Goal: Task Accomplishment & Management: Manage account settings

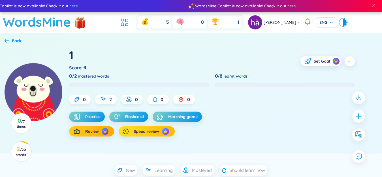
scroll to position [61, 0]
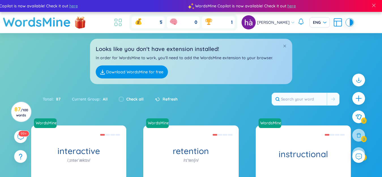
click at [123, 23] on icon at bounding box center [118, 22] width 10 height 10
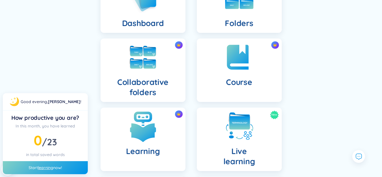
scroll to position [85, 0]
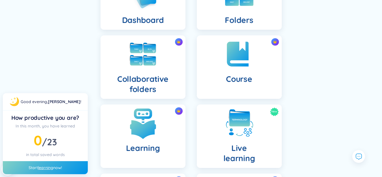
click at [153, 117] on img at bounding box center [142, 123] width 31 height 31
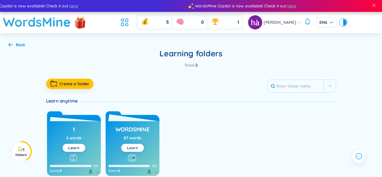
click at [134, 147] on link "Learn" at bounding box center [132, 147] width 11 height 5
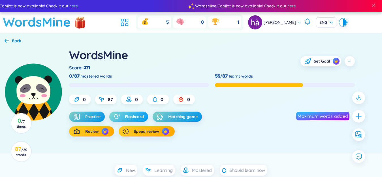
click at [139, 119] on span "Flashcard" at bounding box center [134, 117] width 19 height 6
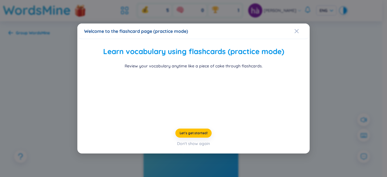
click at [72, 96] on div "Welcome to the flashcard page (practice mode) Learn vocabulary using flashcards…" at bounding box center [193, 88] width 387 height 177
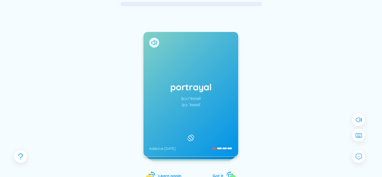
scroll to position [57, 0]
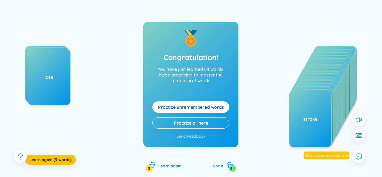
click at [200, 107] on span "Practice unremembered words" at bounding box center [191, 107] width 66 height 6
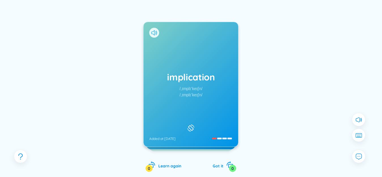
click at [155, 31] on icon at bounding box center [154, 32] width 6 height 5
click at [192, 50] on div "implication /ˌɪmplɪˈkeɪʃn/ /ˌɪmplɪˈkeɪʃn/ Added at [DATE]" at bounding box center [190, 84] width 95 height 125
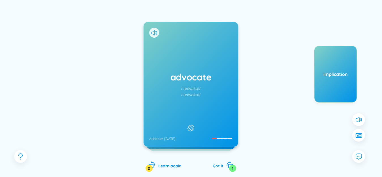
click at [154, 32] on icon at bounding box center [154, 32] width 6 height 5
click at [170, 44] on div "advocate /ˈædvəkət/ /ˈædvəkət/ Added at [DATE]" at bounding box center [190, 84] width 95 height 125
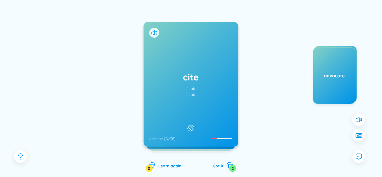
click at [154, 34] on icon at bounding box center [154, 32] width 6 height 5
click at [188, 53] on div "cite /[PERSON_NAME]/ /saɪt/ Added at [DATE]" at bounding box center [190, 84] width 95 height 125
click at [181, 54] on div "cite /[PERSON_NAME]/ /saɪt/ Added at [DATE]" at bounding box center [190, 84] width 95 height 125
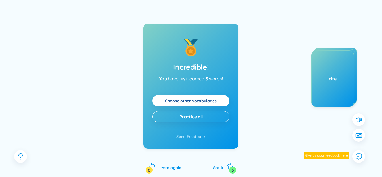
scroll to position [0, 0]
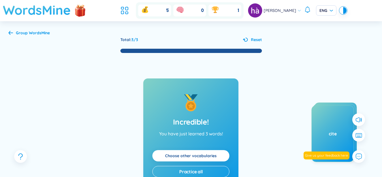
click at [48, 13] on h1 "WordsMine" at bounding box center [37, 10] width 68 height 20
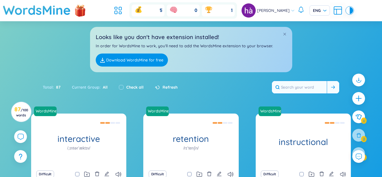
click at [296, 81] on input "text" at bounding box center [299, 87] width 55 height 12
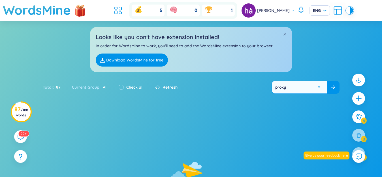
type input "proxy"
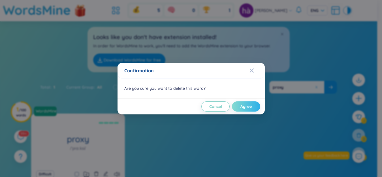
scroll to position [28, 0]
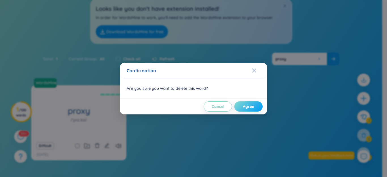
click at [251, 106] on span "Agree" at bounding box center [248, 107] width 11 height 6
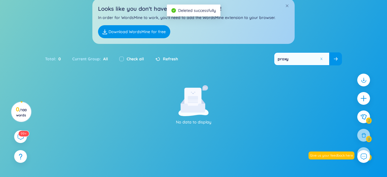
click at [319, 59] on button at bounding box center [321, 59] width 4 height 4
click at [316, 59] on input "text" at bounding box center [301, 59] width 55 height 12
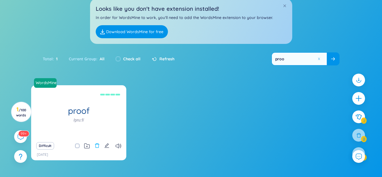
type input "proo"
click at [97, 148] on icon "delete" at bounding box center [97, 145] width 4 height 5
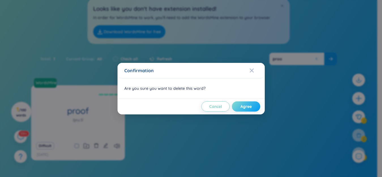
click at [250, 106] on span "Agree" at bounding box center [245, 107] width 11 height 6
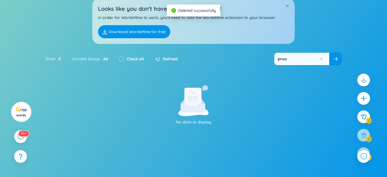
click at [319, 58] on button at bounding box center [321, 59] width 4 height 4
click at [318, 58] on input "text" at bounding box center [301, 59] width 55 height 12
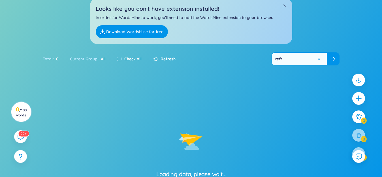
type input "refre"
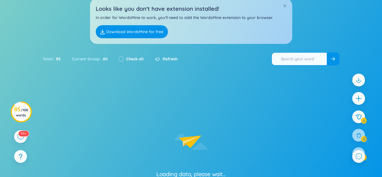
type input "refre"
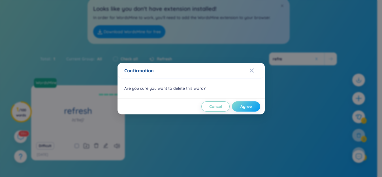
click at [244, 107] on span "Agree" at bounding box center [245, 107] width 11 height 6
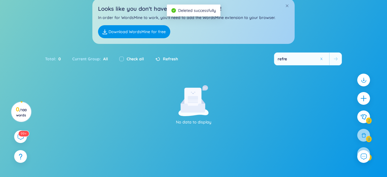
click at [320, 58] on button at bounding box center [321, 59] width 4 height 4
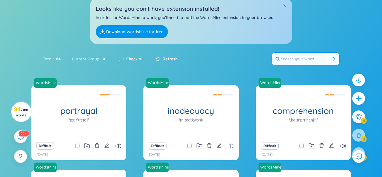
click at [293, 53] on input "text" at bounding box center [299, 59] width 55 height 12
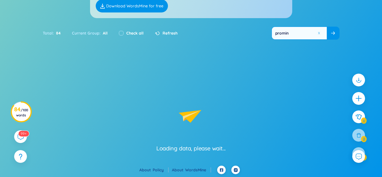
scroll to position [54, 0]
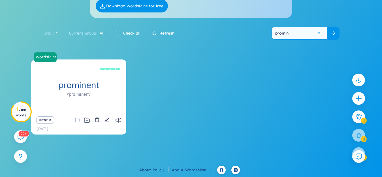
type input "promin"
click at [95, 122] on icon "delete" at bounding box center [97, 119] width 5 height 5
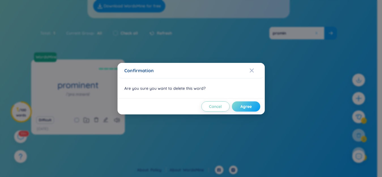
click at [242, 106] on button "Agree" at bounding box center [246, 106] width 28 height 10
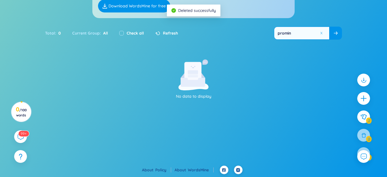
click at [320, 33] on button at bounding box center [321, 33] width 4 height 4
click at [316, 34] on input "text" at bounding box center [301, 33] width 55 height 12
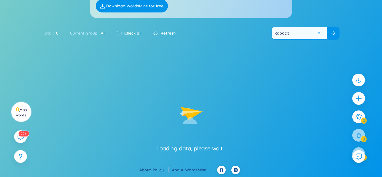
type input "capacity"
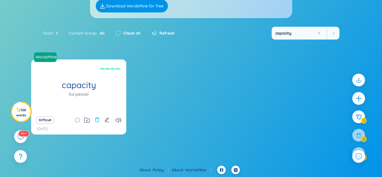
type input "capacity"
click at [97, 120] on icon "delete" at bounding box center [97, 119] width 5 height 5
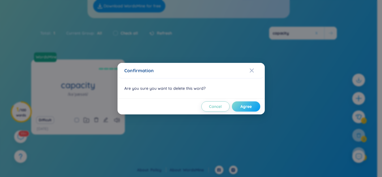
click at [249, 107] on span "Agree" at bounding box center [245, 107] width 11 height 6
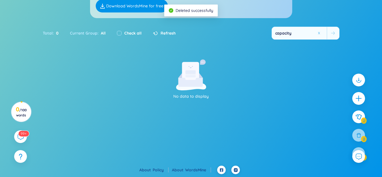
click at [318, 34] on button at bounding box center [319, 33] width 4 height 4
click at [318, 34] on input "text" at bounding box center [299, 33] width 55 height 12
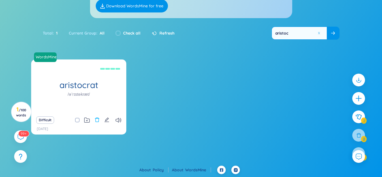
type input "aristoc"
click at [96, 117] on icon "delete" at bounding box center [97, 119] width 5 height 5
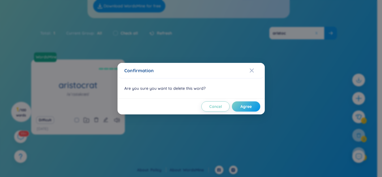
click at [241, 109] on div "Confirmation Are you sure you want to delete this word? Cancel Agree" at bounding box center [191, 88] width 382 height 177
click at [243, 106] on span "Agree" at bounding box center [245, 107] width 11 height 6
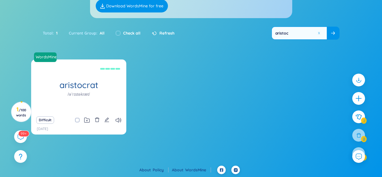
click at [98, 120] on icon "delete" at bounding box center [97, 119] width 5 height 5
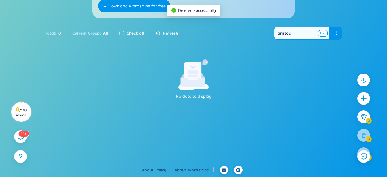
click at [319, 32] on button at bounding box center [322, 33] width 8 height 7
click at [306, 32] on input "text" at bounding box center [301, 33] width 55 height 12
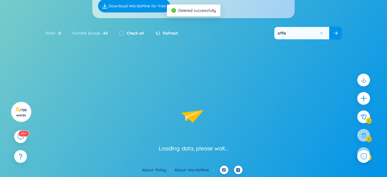
type input "offen"
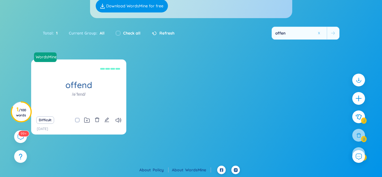
type input "offen"
click at [98, 118] on icon "delete" at bounding box center [97, 119] width 5 height 5
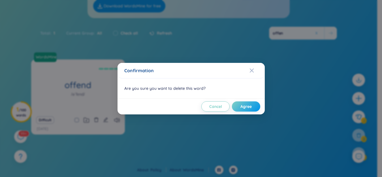
click at [248, 104] on div "Confirmation Are you sure you want to delete this word? Cancel Agree" at bounding box center [191, 88] width 382 height 177
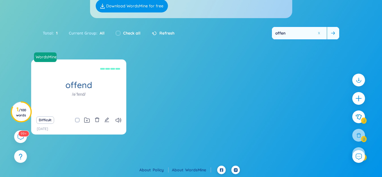
click at [317, 30] on div at bounding box center [319, 33] width 4 height 12
click at [318, 33] on button at bounding box center [320, 33] width 8 height 7
click at [313, 33] on input "text" at bounding box center [299, 33] width 55 height 12
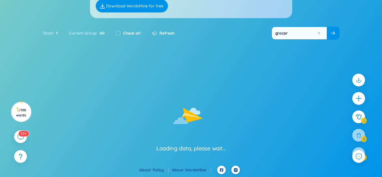
type input "grocer"
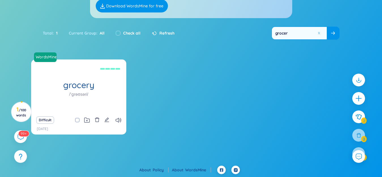
click at [97, 119] on icon "delete" at bounding box center [97, 119] width 5 height 5
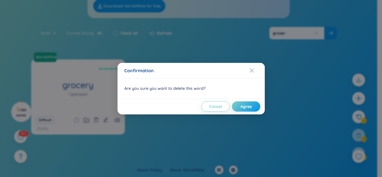
click at [241, 106] on div "Confirmation Are you sure you want to delete this word? Cancel Agree" at bounding box center [191, 88] width 382 height 177
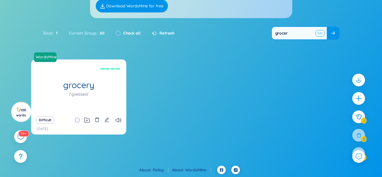
click at [318, 32] on button at bounding box center [320, 33] width 8 height 7
click at [315, 32] on input "grocer" at bounding box center [299, 33] width 55 height 12
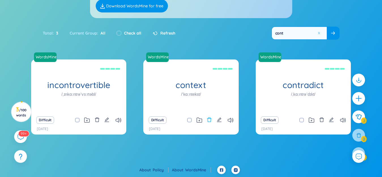
type input "cont"
click at [207, 119] on icon "delete" at bounding box center [209, 119] width 5 height 5
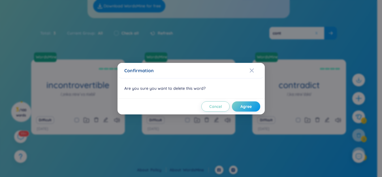
click at [250, 105] on div "Confirmation Are you sure you want to delete this word? Cancel Agree" at bounding box center [191, 88] width 382 height 177
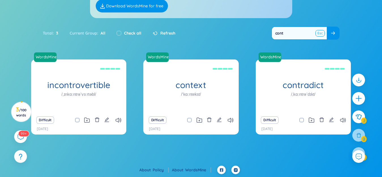
click at [331, 33] on button at bounding box center [333, 33] width 12 height 12
click at [318, 33] on button at bounding box center [320, 33] width 8 height 7
click at [312, 33] on input "text" at bounding box center [299, 33] width 55 height 12
type input "evidence"
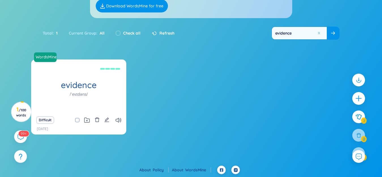
click at [97, 121] on icon "delete" at bounding box center [97, 119] width 5 height 5
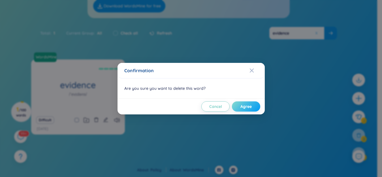
click at [242, 104] on button "Agree" at bounding box center [246, 106] width 28 height 10
click at [249, 104] on span "Agree" at bounding box center [245, 107] width 11 height 6
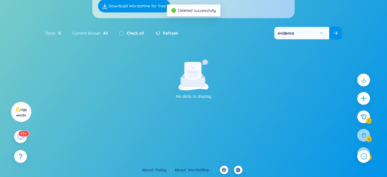
click at [319, 33] on button at bounding box center [321, 33] width 4 height 4
click at [313, 33] on input "evidence" at bounding box center [301, 33] width 55 height 12
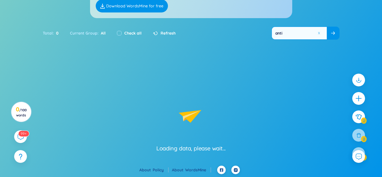
type input "anti"
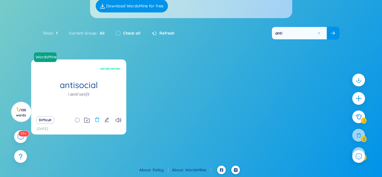
click at [97, 120] on icon "delete" at bounding box center [97, 119] width 5 height 5
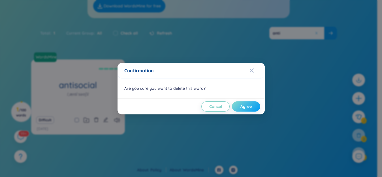
click at [252, 107] on span "Agree" at bounding box center [245, 107] width 11 height 6
